Goal: Task Accomplishment & Management: Manage account settings

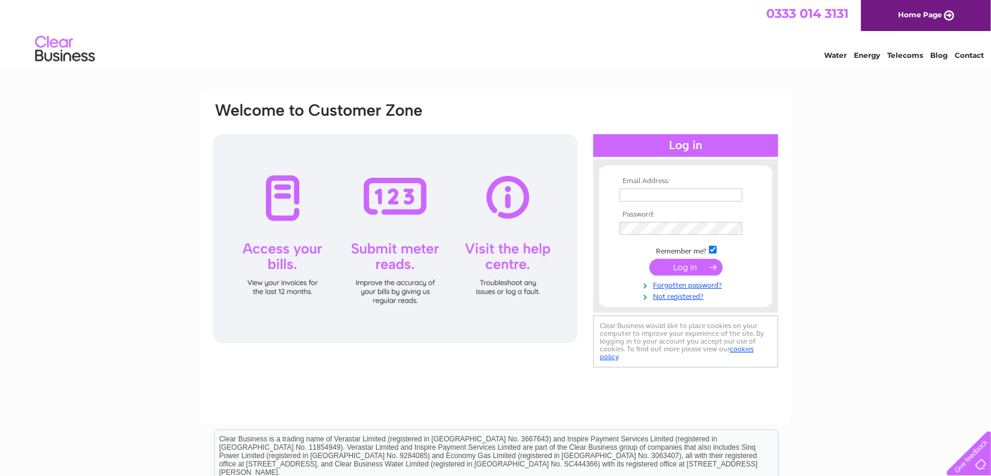
click at [693, 193] on input "text" at bounding box center [681, 194] width 123 height 13
type input "joyce.richardson@quantumclean.com"
click at [676, 268] on input "submit" at bounding box center [685, 268] width 73 height 17
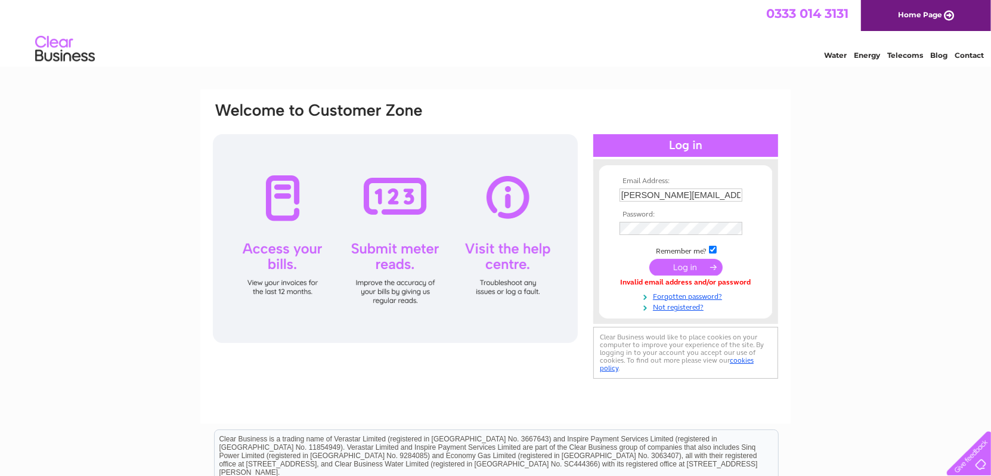
click at [719, 197] on input "joyce.richardson@quantumclean.com" at bounding box center [681, 194] width 123 height 13
click at [679, 270] on input "submit" at bounding box center [685, 268] width 73 height 17
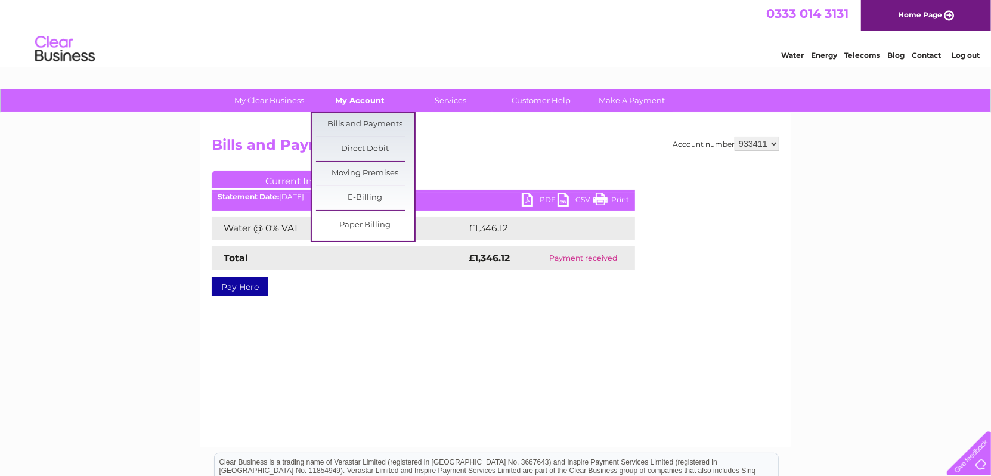
click at [360, 97] on link "My Account" at bounding box center [360, 100] width 98 height 22
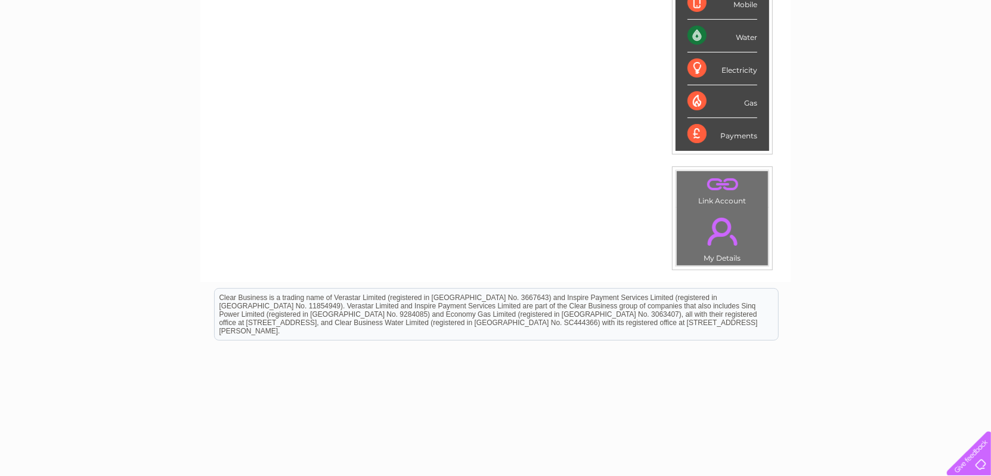
scroll to position [290, 0]
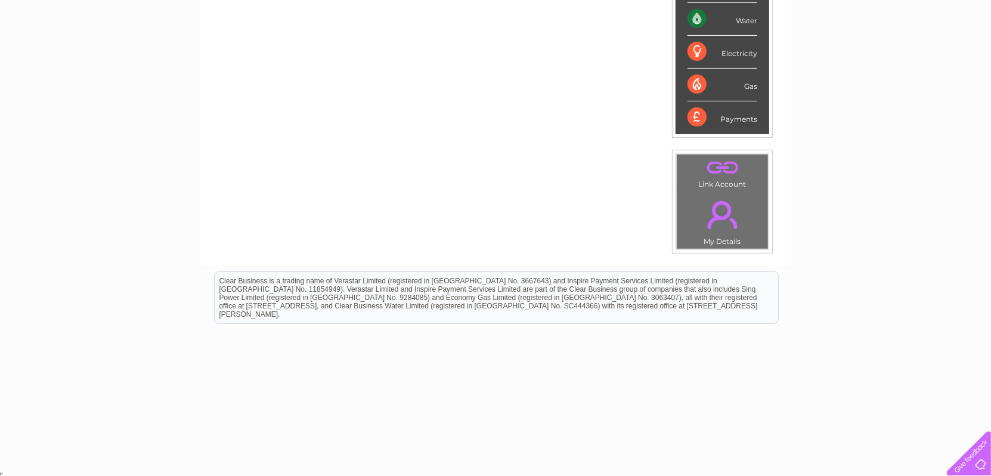
click at [727, 235] on td ". My Details" at bounding box center [722, 220] width 92 height 58
click at [720, 215] on link "." at bounding box center [722, 215] width 85 height 42
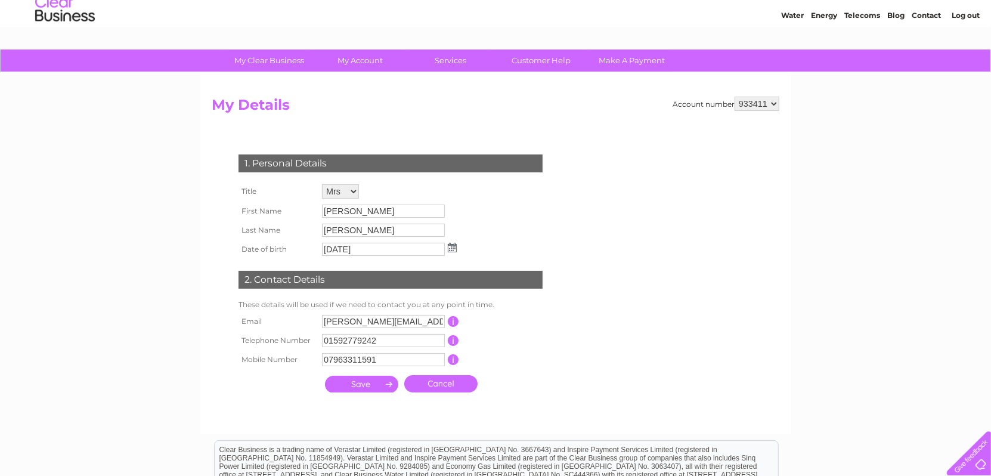
scroll to position [60, 0]
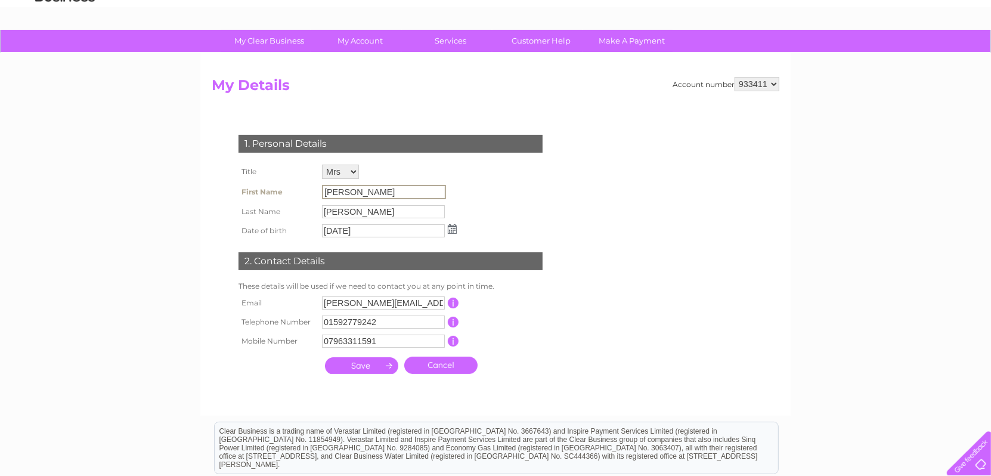
click at [355, 191] on input "Joyce" at bounding box center [384, 192] width 124 height 14
drag, startPoint x: 355, startPoint y: 191, endPoint x: 291, endPoint y: 185, distance: 64.6
click at [291, 185] on tr "First Name Joyce" at bounding box center [348, 192] width 224 height 20
click at [549, 210] on div "1. Personal Details Title Mr Mrs Ms Miss Dr Rev Prof Other First Name Joyce Las…" at bounding box center [393, 251] width 363 height 257
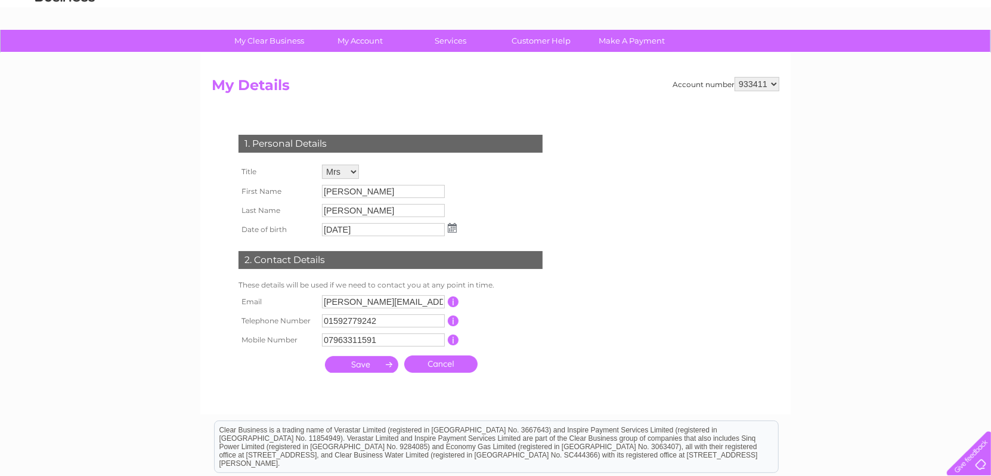
click at [364, 364] on input "submit" at bounding box center [361, 364] width 73 height 17
